Goal: Find specific page/section

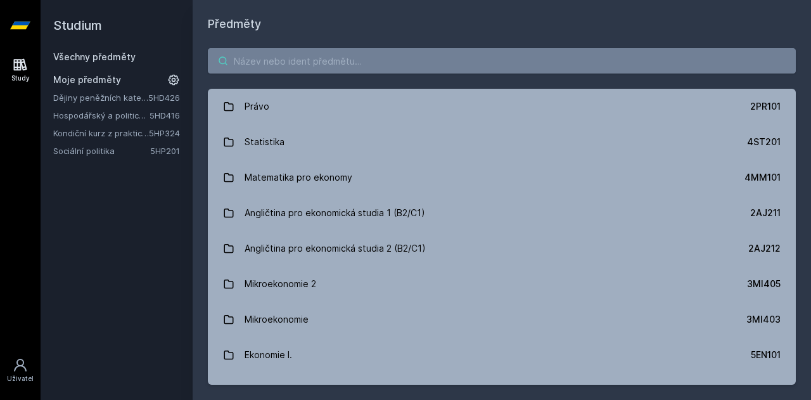
click at [369, 56] on input "search" at bounding box center [502, 60] width 588 height 25
paste input "5HP324"
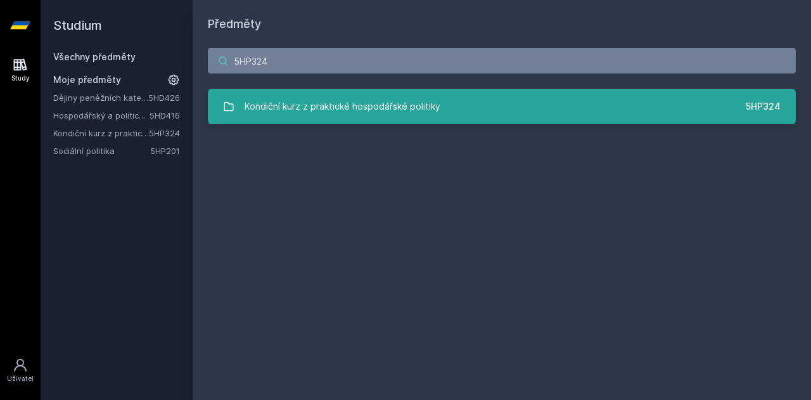
type input "5HP324"
click at [348, 102] on div "Kondiční kurz z praktické hospodářské politiky" at bounding box center [343, 106] width 196 height 25
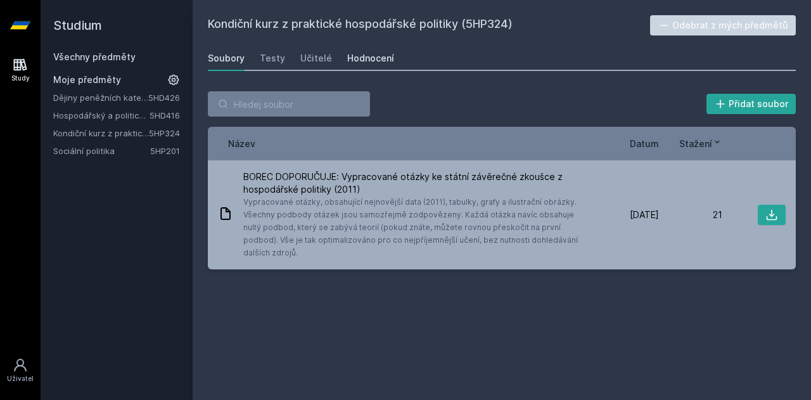
click at [351, 56] on div "Hodnocení" at bounding box center [370, 58] width 47 height 13
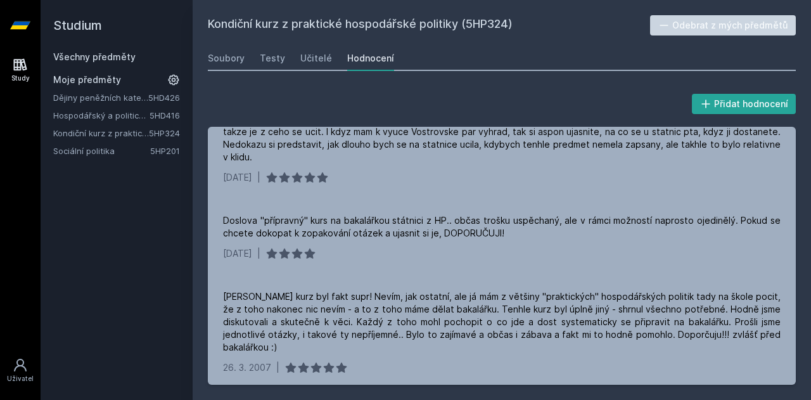
scroll to position [1098, 0]
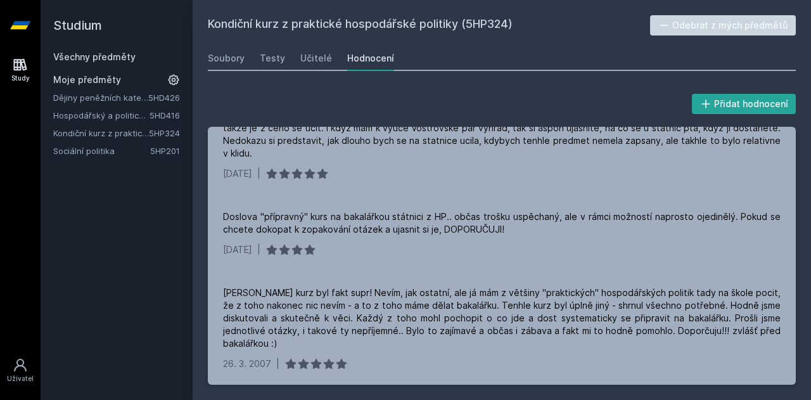
click at [112, 98] on link "Dějiny peněžních kategorií a institucí" at bounding box center [100, 97] width 95 height 13
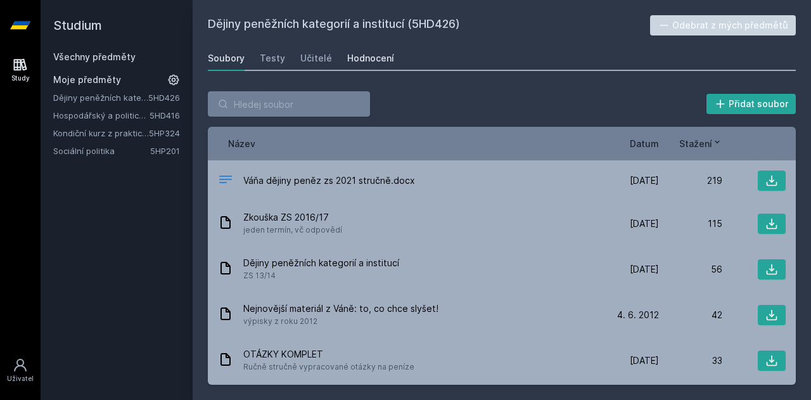
click at [366, 49] on link "Hodnocení" at bounding box center [370, 58] width 47 height 25
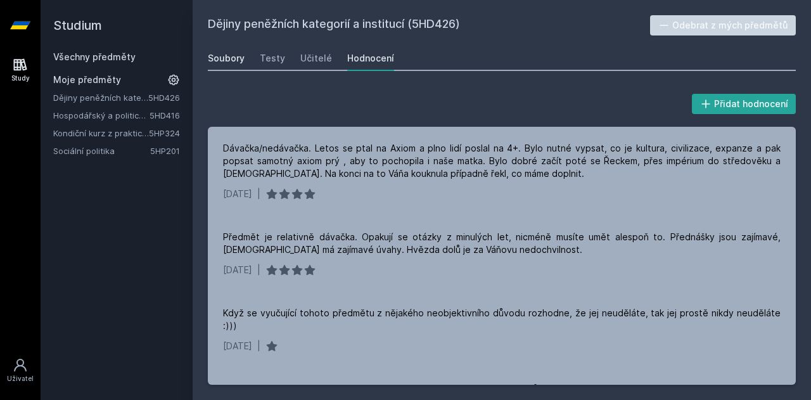
click at [236, 65] on link "Soubory" at bounding box center [226, 58] width 37 height 25
